Goal: Task Accomplishment & Management: Manage account settings

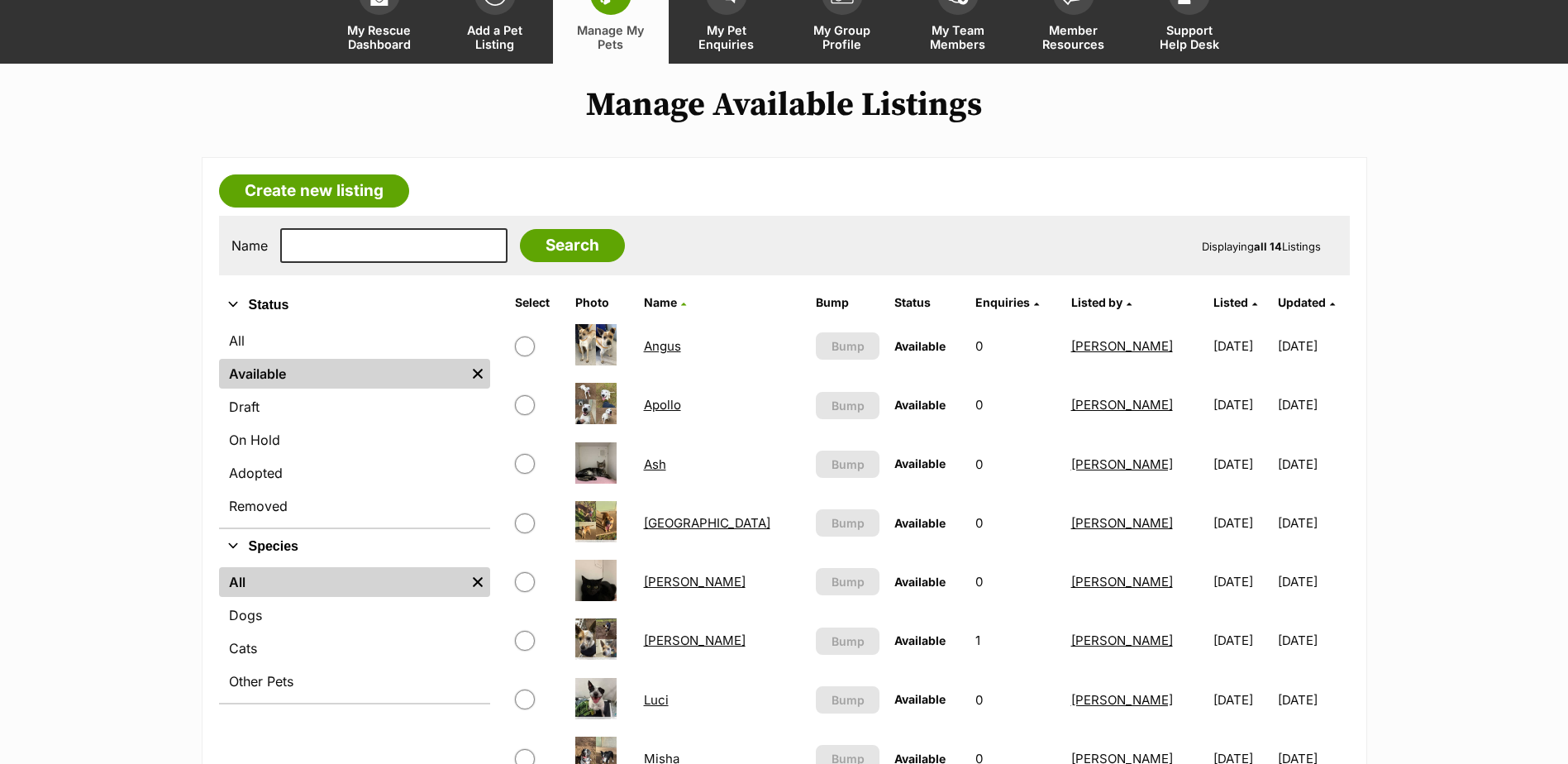
scroll to position [83, 0]
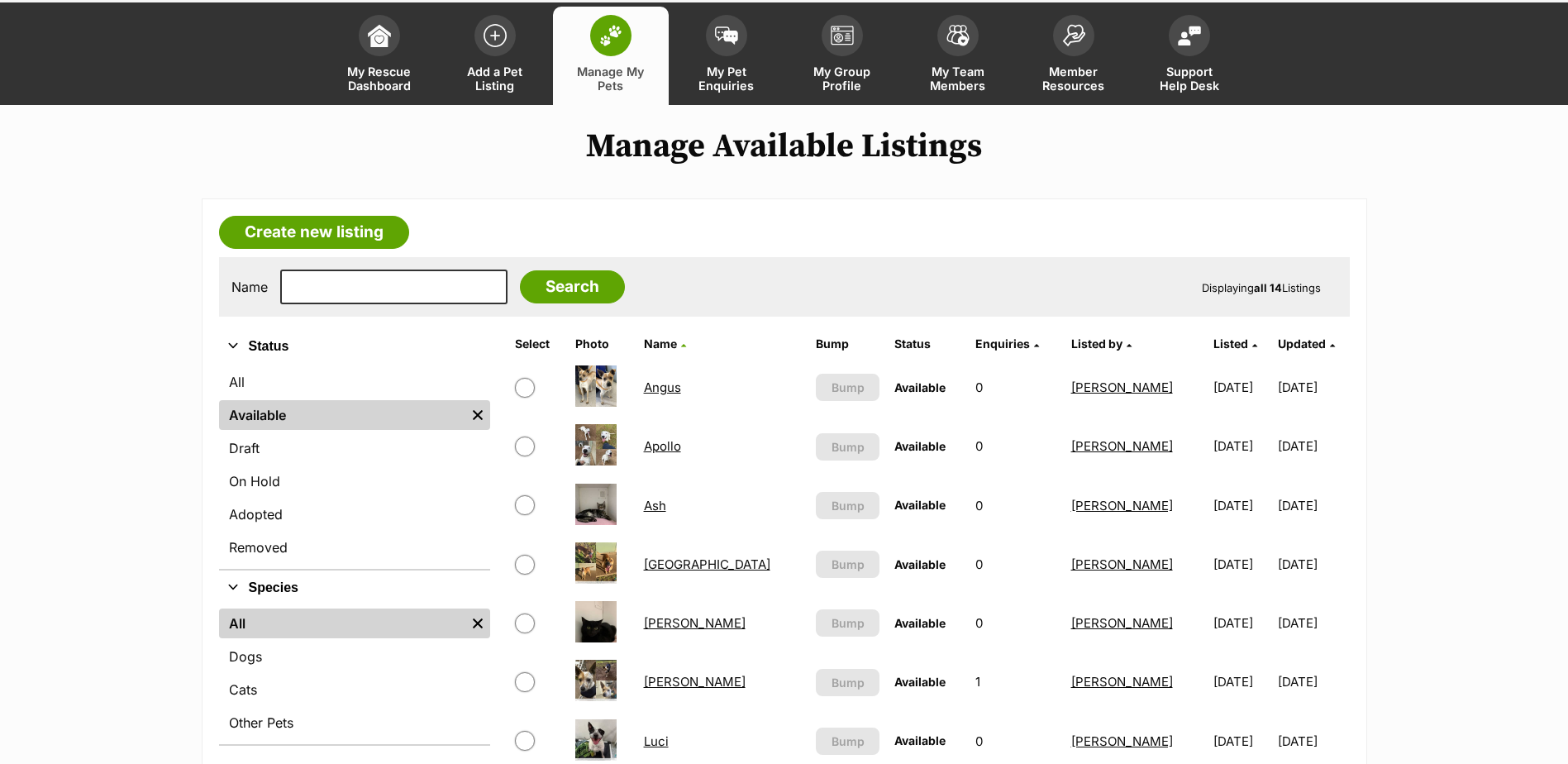
click at [662, 501] on link "Ash" at bounding box center [654, 505] width 22 height 16
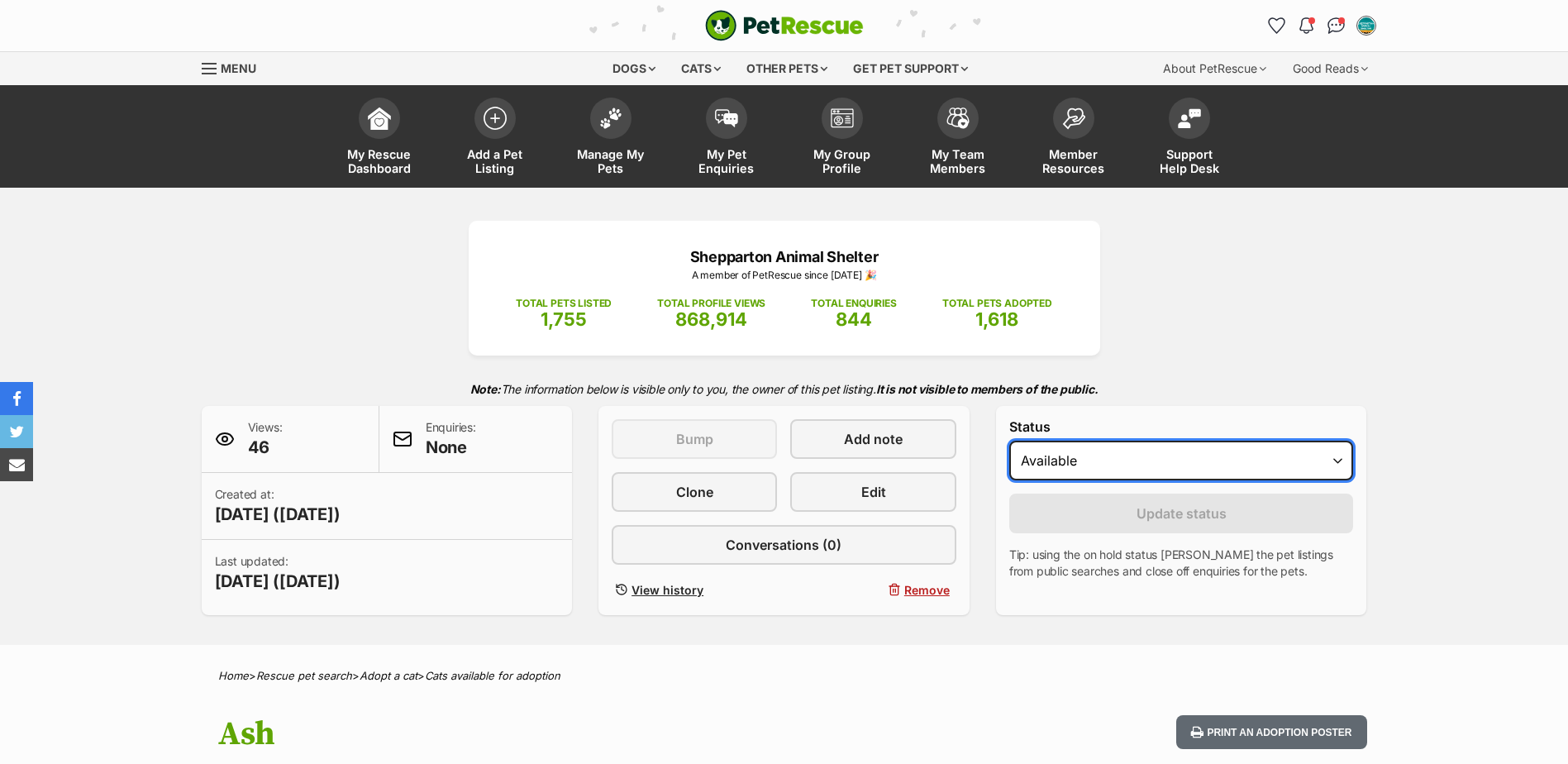
drag, startPoint x: 0, startPoint y: 0, endPoint x: 1136, endPoint y: 478, distance: 1232.5
click at [1151, 451] on select "Draft Available On hold Adopted" at bounding box center [1182, 460] width 345 height 40
select select "rehomed"
click at [1010, 441] on select "Draft Available On hold Adopted" at bounding box center [1182, 460] width 345 height 40
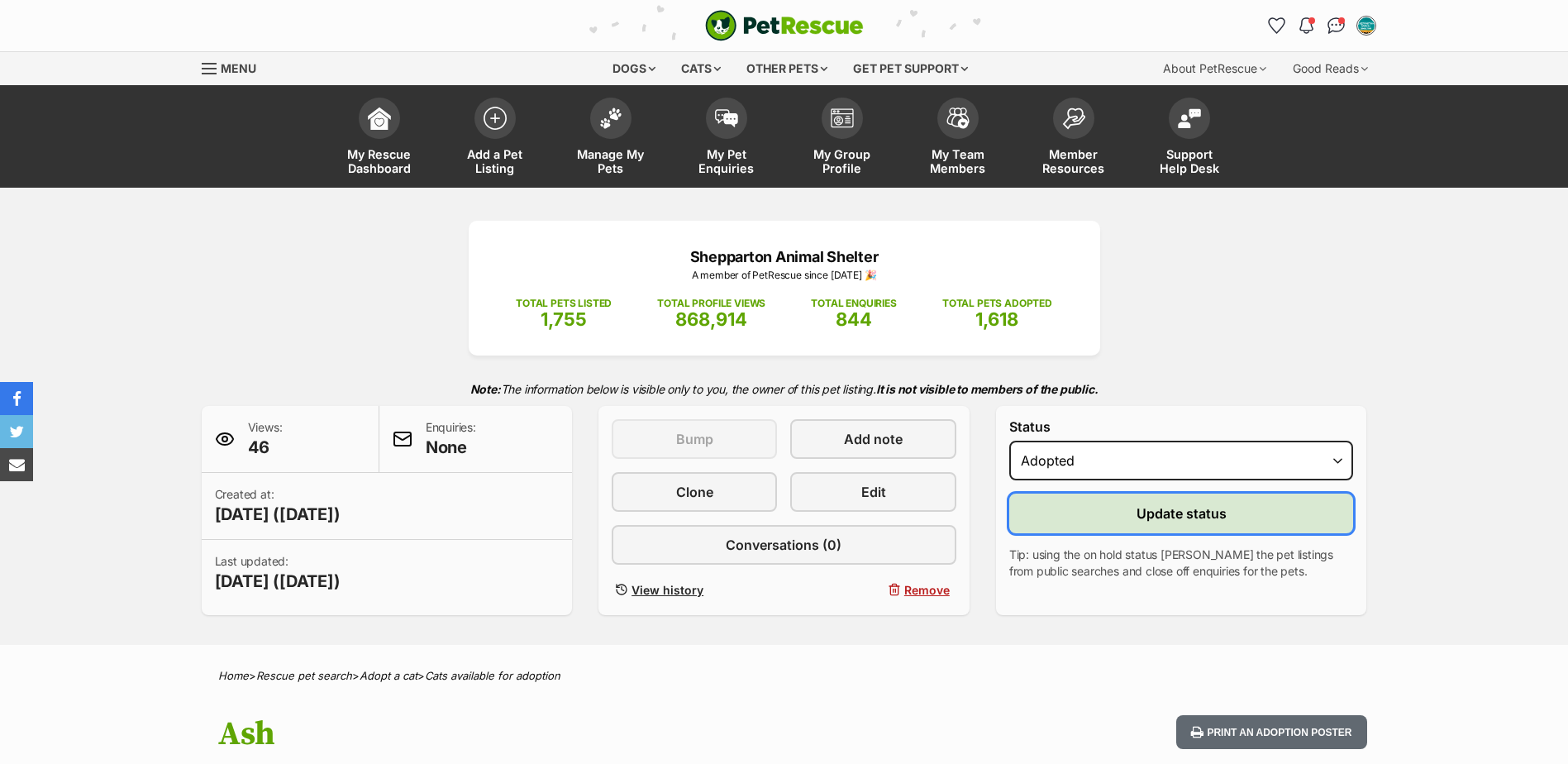
click at [1092, 526] on button "Update status" at bounding box center [1182, 514] width 345 height 40
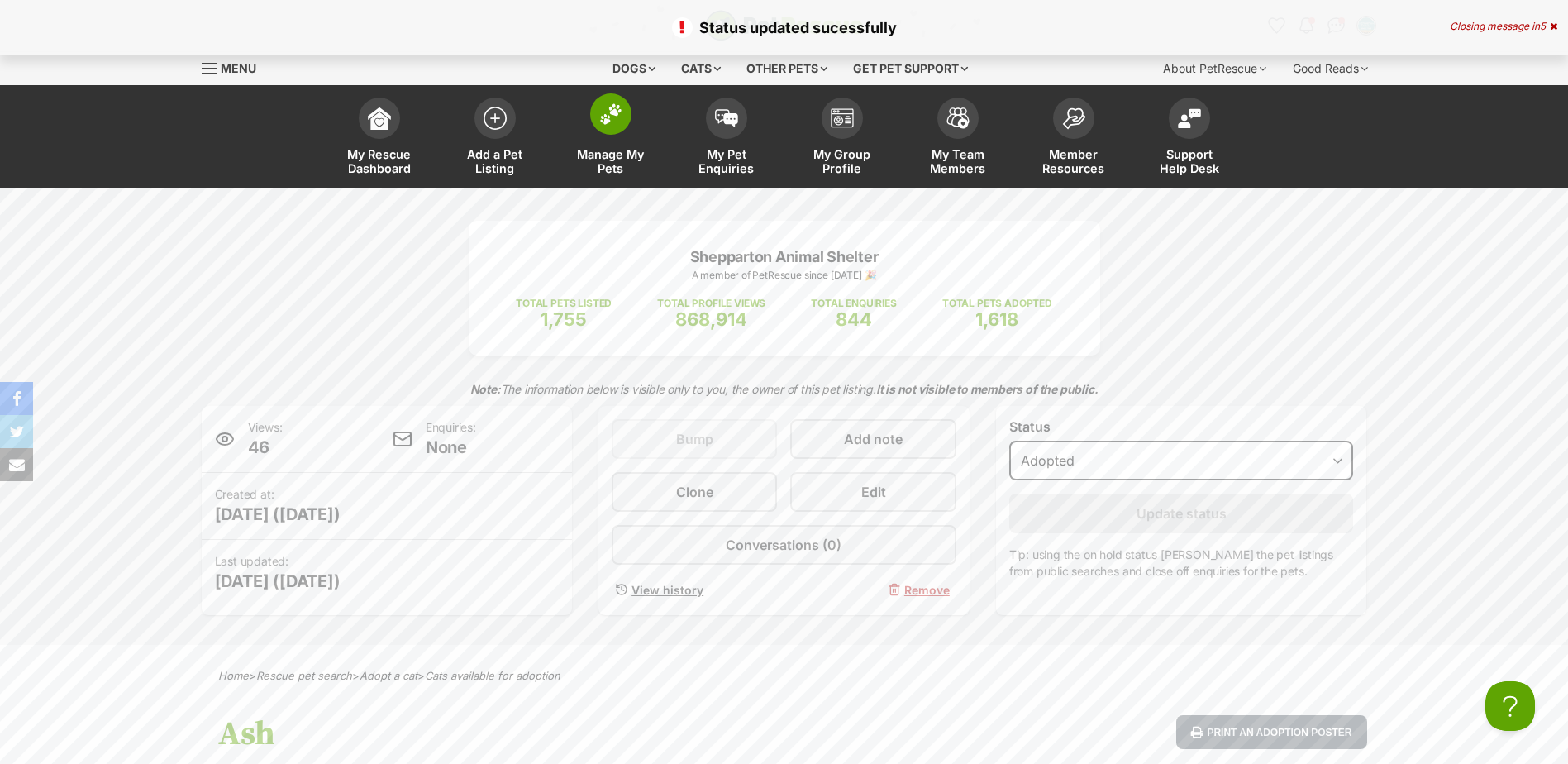
click at [634, 163] on span "Manage My Pets" at bounding box center [610, 162] width 74 height 29
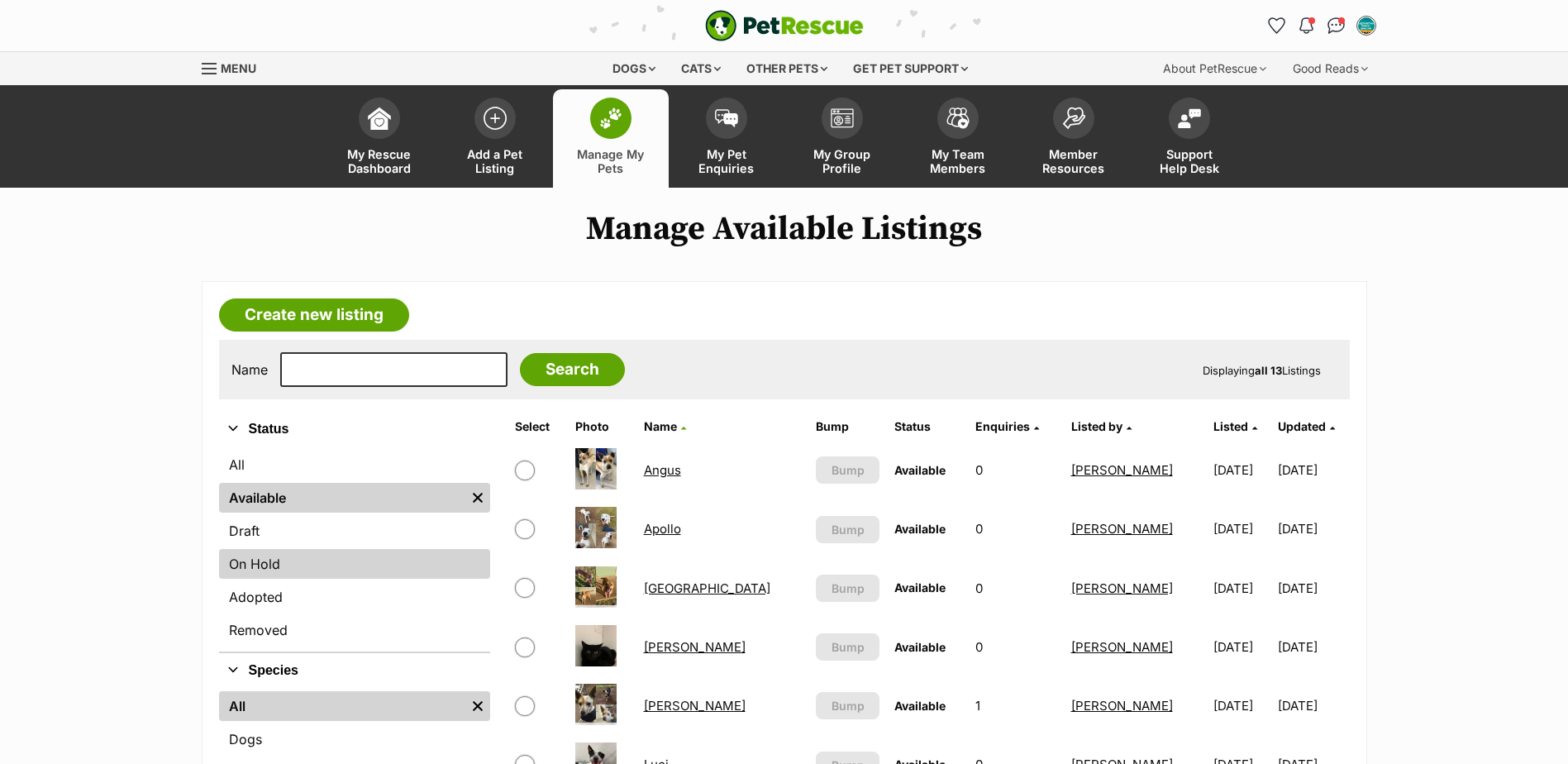
click at [270, 559] on link "On Hold" at bounding box center [354, 563] width 271 height 29
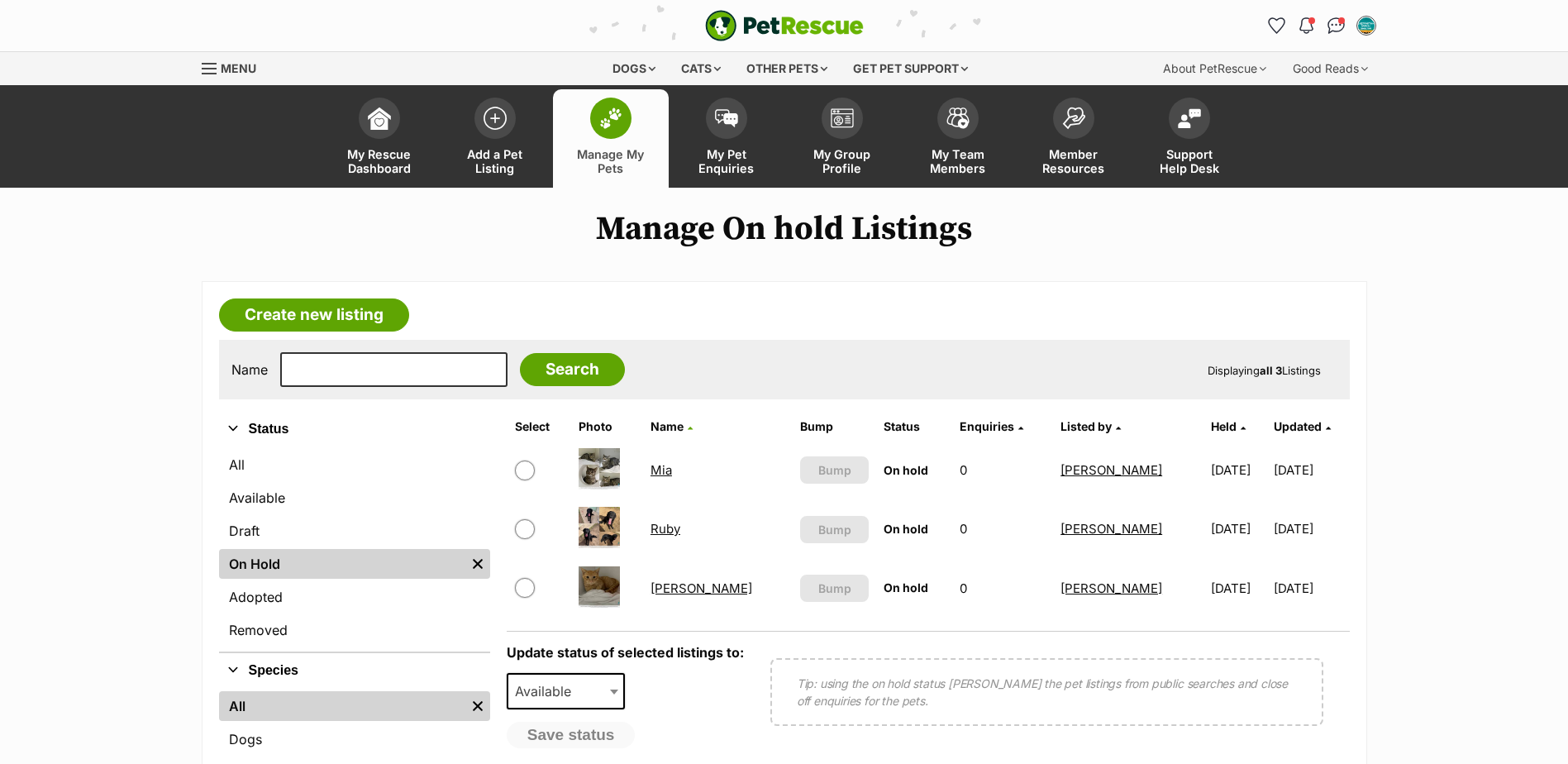
click at [667, 586] on link "Sam" at bounding box center [701, 588] width 102 height 16
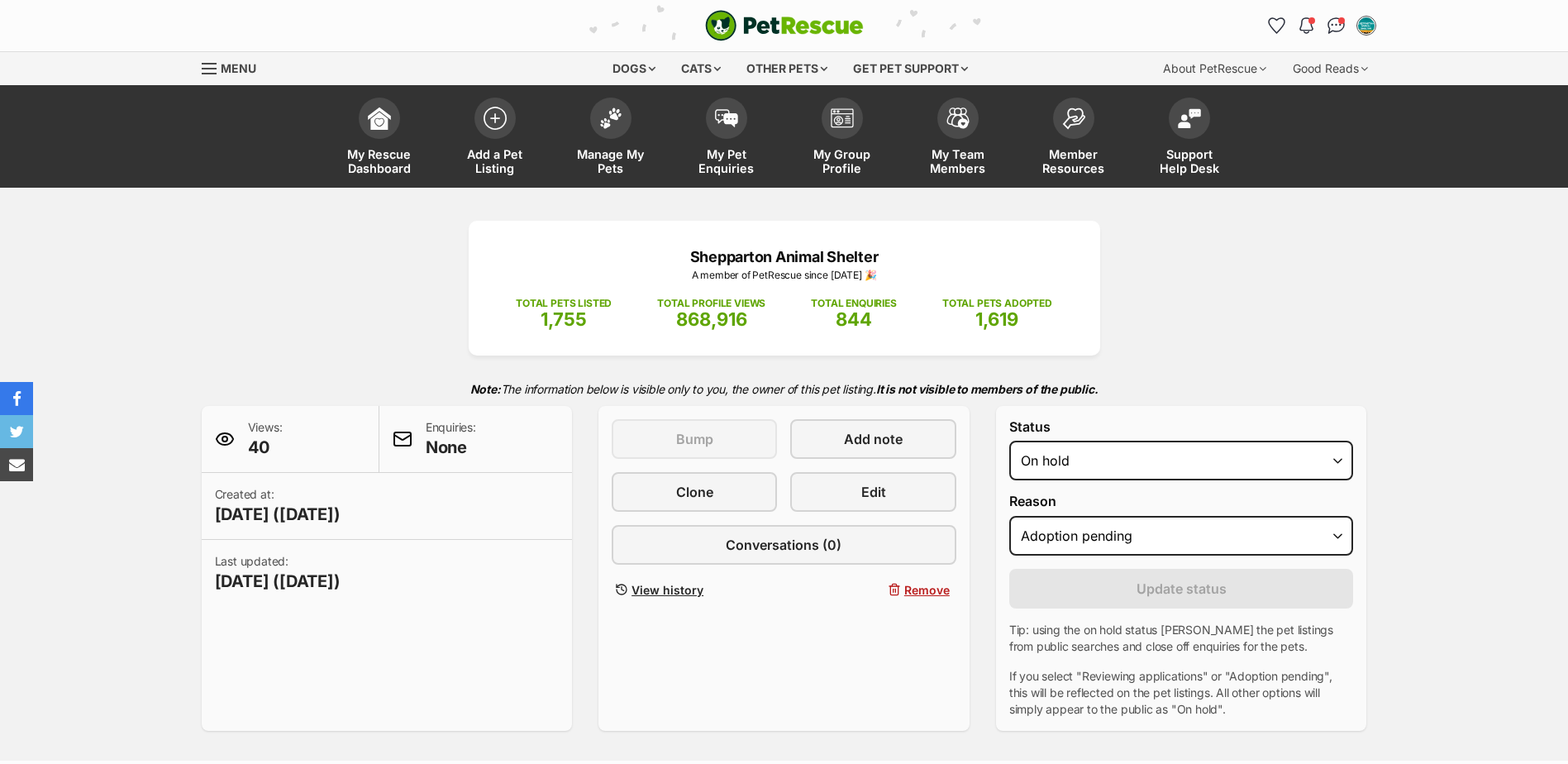
select select "adoption_pending"
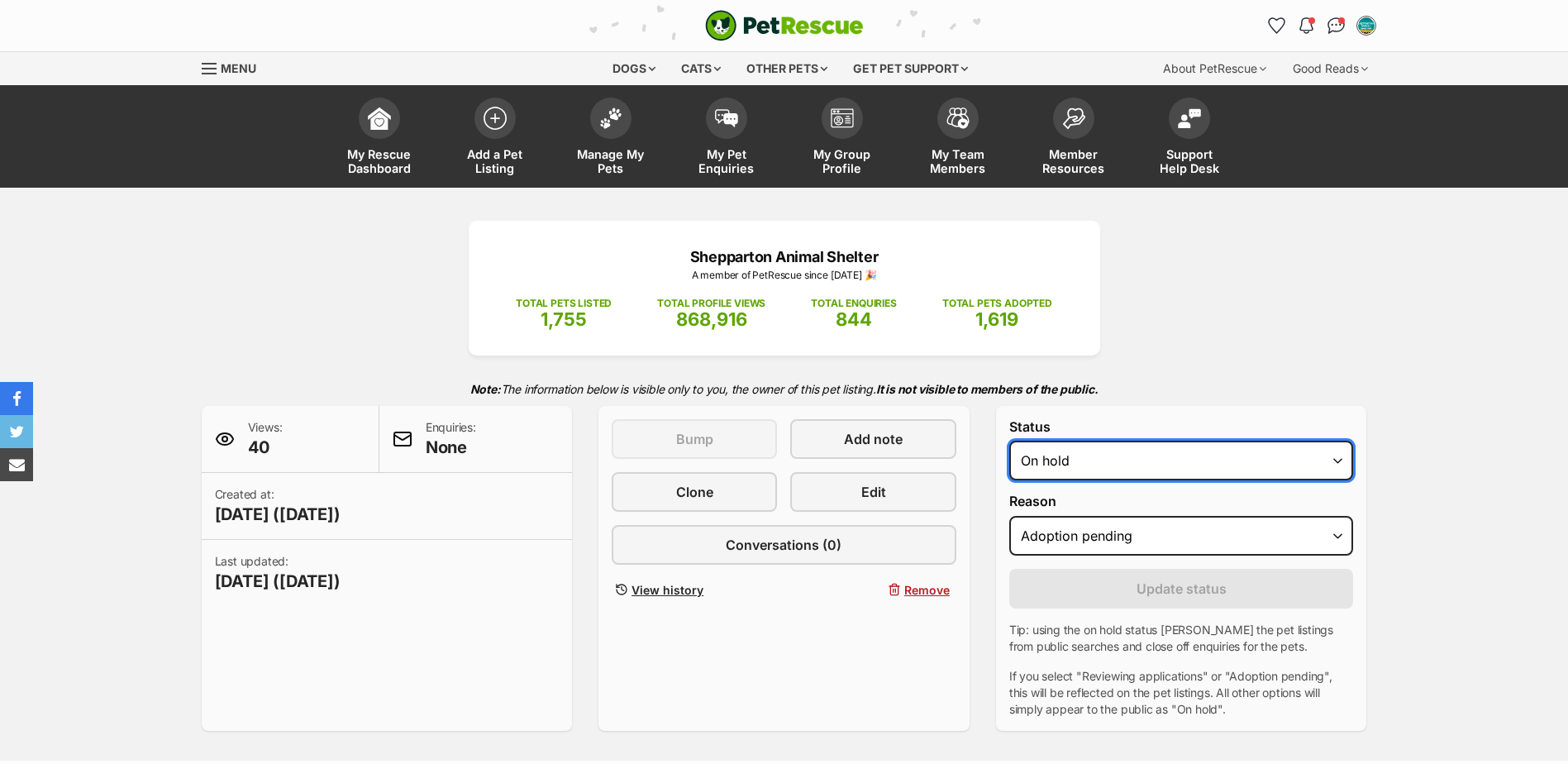
drag, startPoint x: 0, startPoint y: 0, endPoint x: 1069, endPoint y: 464, distance: 1165.4
click at [1069, 464] on select "Draft Available On hold Adopted" at bounding box center [1182, 460] width 345 height 40
select select "rehomed"
click at [1010, 441] on select "Draft Available On hold Adopted" at bounding box center [1182, 460] width 345 height 40
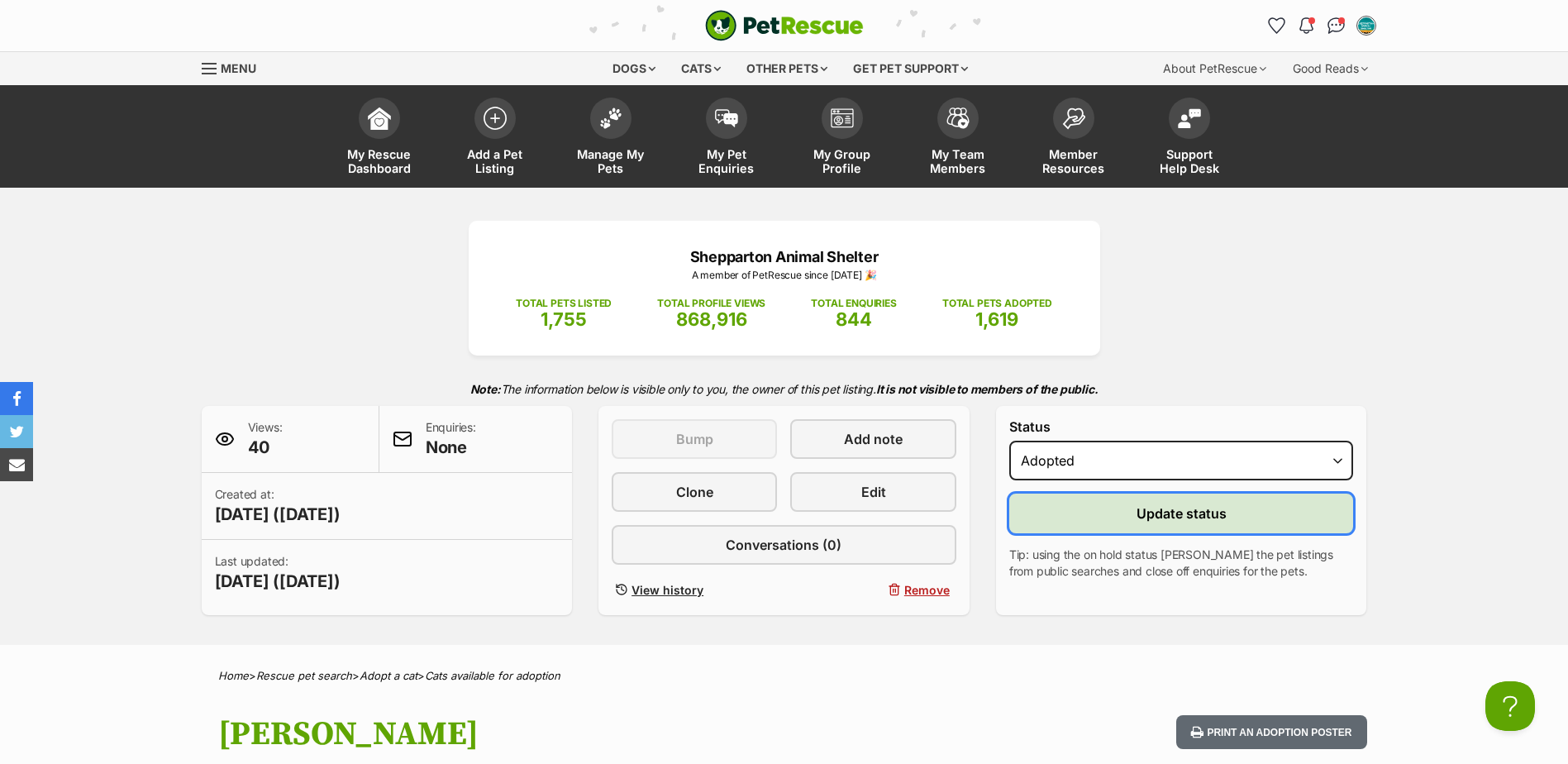
click at [1072, 508] on button "Update status" at bounding box center [1182, 514] width 345 height 40
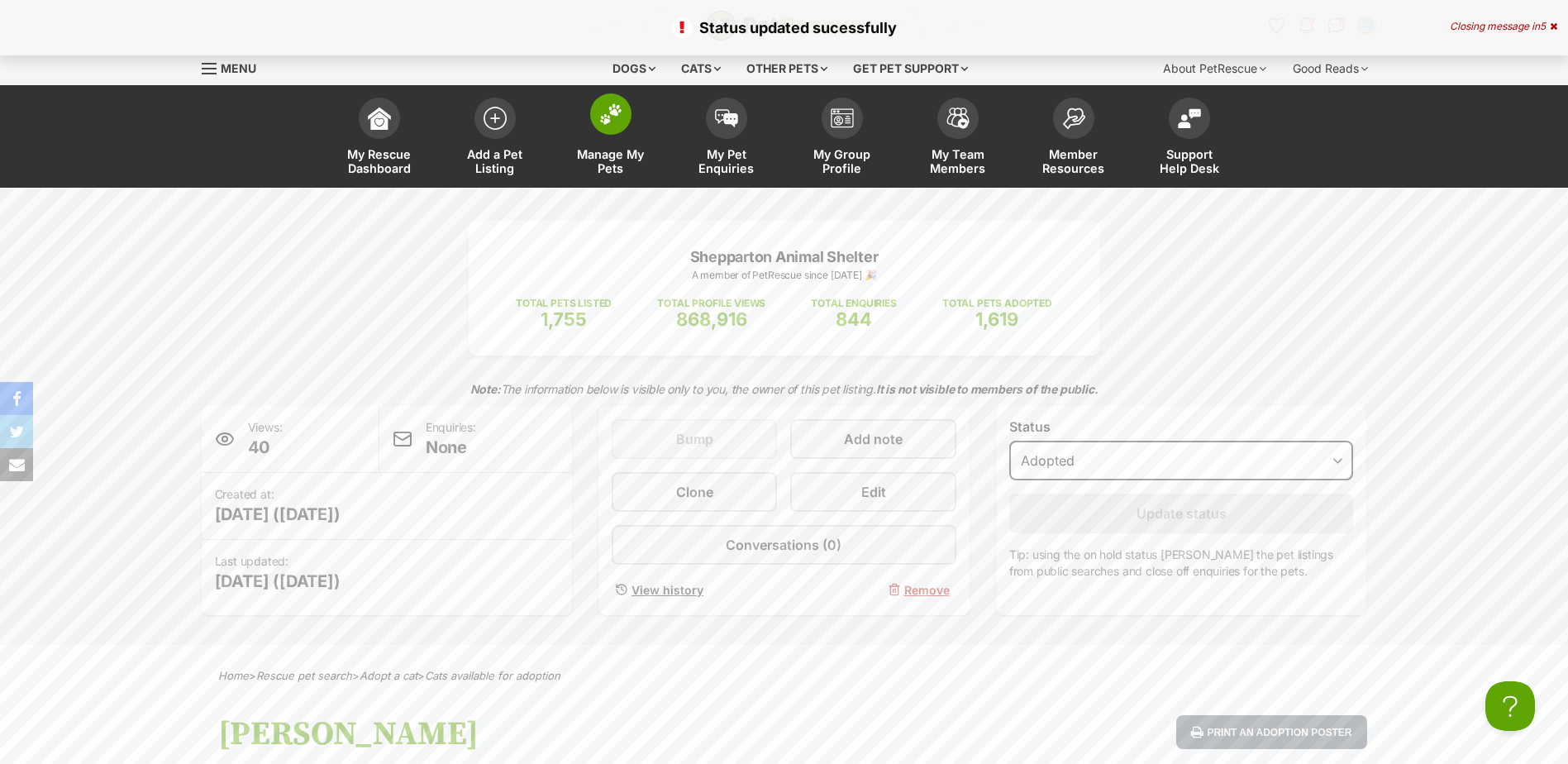
click at [632, 150] on span "Manage My Pets" at bounding box center [610, 162] width 74 height 29
